Goal: Task Accomplishment & Management: Manage account settings

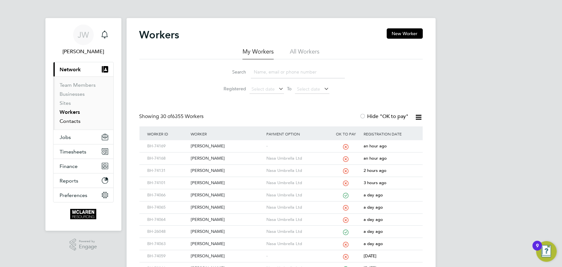
click at [72, 121] on link "Contacts" at bounding box center [70, 121] width 21 height 6
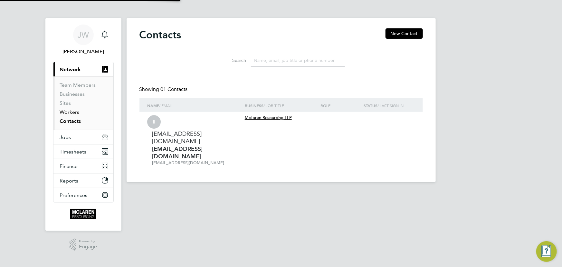
click at [69, 113] on link "Workers" at bounding box center [70, 112] width 20 height 6
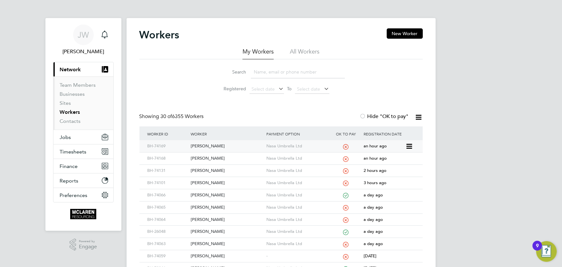
click at [204, 148] on div "[PERSON_NAME]" at bounding box center [227, 146] width 76 height 12
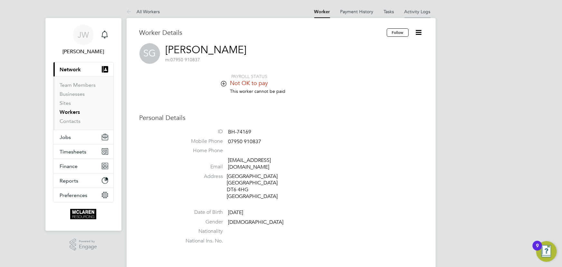
click at [416, 8] on li "Activity Logs" at bounding box center [418, 11] width 26 height 13
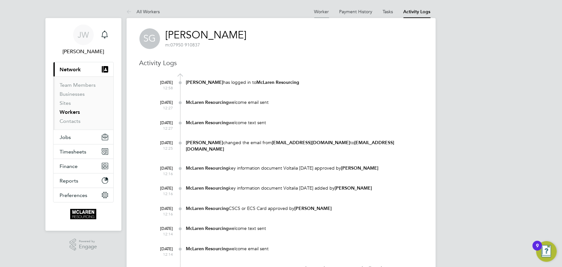
click at [319, 12] on link "Worker" at bounding box center [322, 12] width 15 height 6
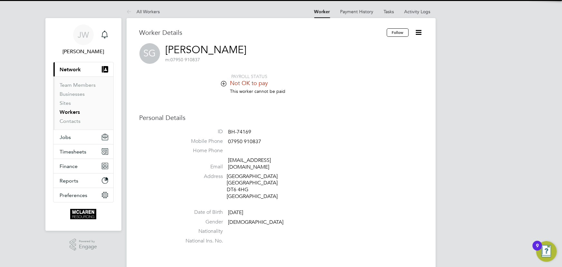
click at [420, 32] on icon at bounding box center [419, 32] width 8 height 8
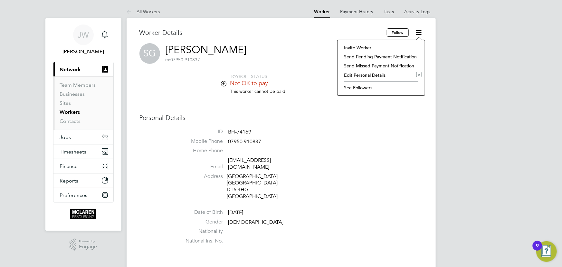
click at [360, 47] on li "Invite Worker" at bounding box center [381, 47] width 81 height 9
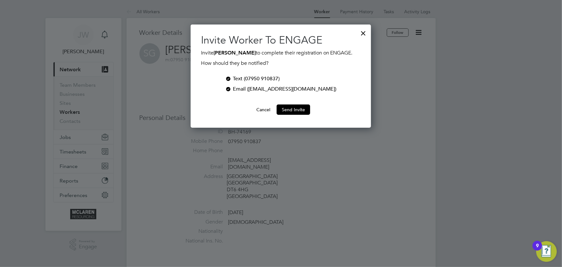
scroll to position [103, 180]
click at [301, 109] on button "Send Invite" at bounding box center [294, 109] width 34 height 10
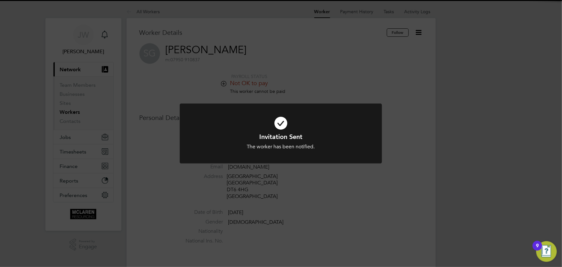
click at [462, 132] on div "Invitation Sent The worker has been notified. Cancel Okay" at bounding box center [281, 133] width 562 height 267
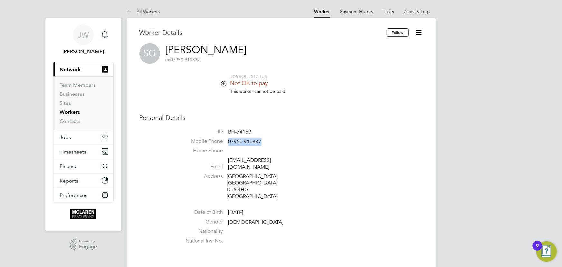
drag, startPoint x: 228, startPoint y: 141, endPoint x: 282, endPoint y: 140, distance: 54.5
click at [282, 140] on li "Mobile Phone [PHONE_NUMBER]" at bounding box center [300, 143] width 245 height 10
copy span "07950 910837"
drag, startPoint x: 226, startPoint y: 162, endPoint x: 292, endPoint y: 158, distance: 66.6
click at [292, 158] on li "Email [EMAIL_ADDRESS][DOMAIN_NAME]" at bounding box center [300, 165] width 245 height 16
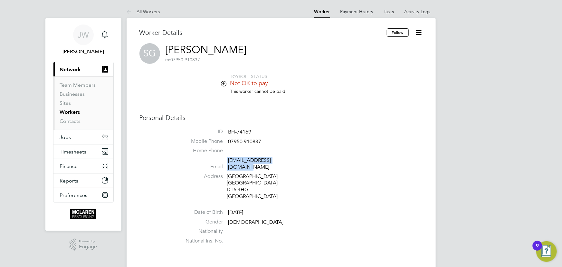
copy li "[EMAIL_ADDRESS][DOMAIN_NAME]"
drag, startPoint x: 75, startPoint y: 122, endPoint x: 74, endPoint y: 116, distance: 6.1
click at [75, 122] on link "Contacts" at bounding box center [70, 121] width 21 height 6
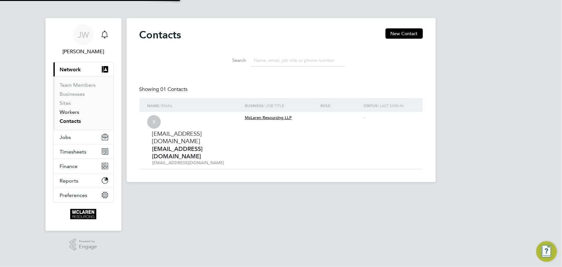
click at [72, 111] on link "Workers" at bounding box center [70, 112] width 20 height 6
